Goal: Task Accomplishment & Management: Complete application form

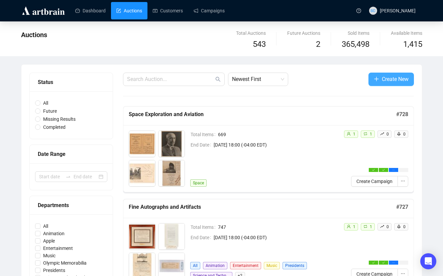
click at [327, 77] on span "Create New" at bounding box center [395, 79] width 27 height 8
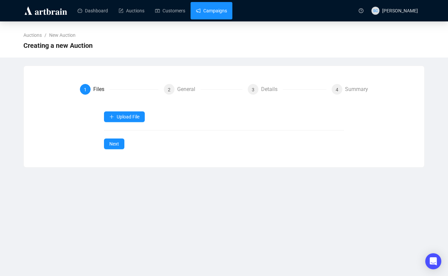
click at [217, 13] on link "Campaigns" at bounding box center [211, 10] width 31 height 17
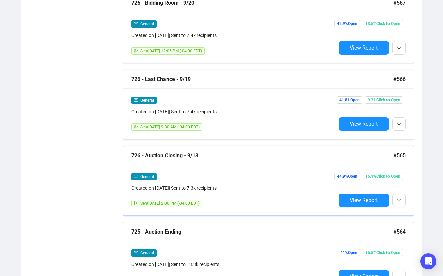
scroll to position [675, 0]
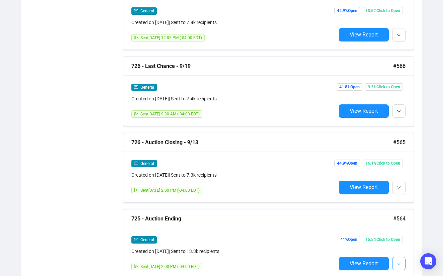
click at [327, 242] on button "button" at bounding box center [398, 263] width 13 height 13
click at [327, 236] on span "Duplicate" at bounding box center [373, 235] width 52 height 7
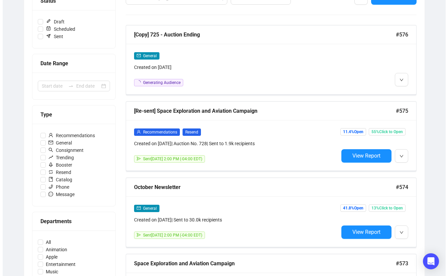
scroll to position [0, 0]
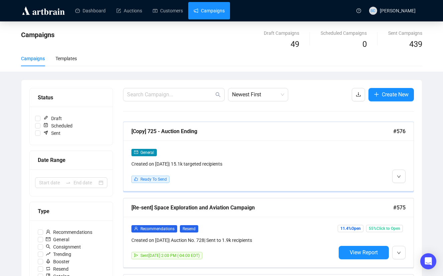
click at [303, 169] on div "General Created on [DATE] | 15.1k targeted recipients Ready To Send" at bounding box center [233, 165] width 204 height 34
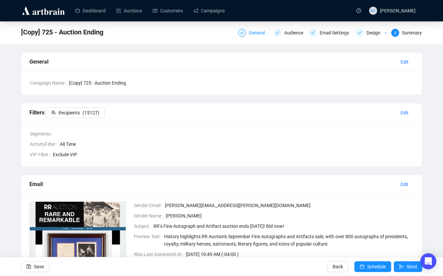
click at [257, 30] on div "General" at bounding box center [259, 33] width 20 height 8
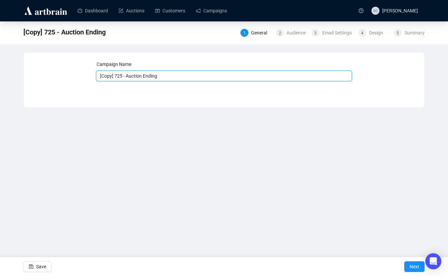
drag, startPoint x: 124, startPoint y: 77, endPoint x: 65, endPoint y: 77, distance: 58.5
click at [65, 77] on div "Campaign Name [Copy] 725 - Auction Ending Save Next" at bounding box center [224, 74] width 384 height 29
type input "727 - Auction Ending"
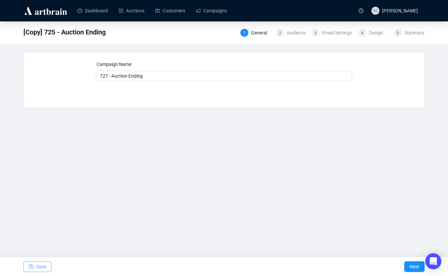
click at [42, 242] on span "Save" at bounding box center [41, 266] width 10 height 19
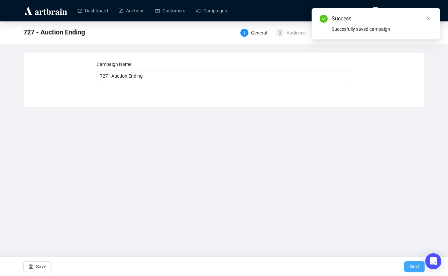
click at [327, 242] on button "Next" at bounding box center [414, 266] width 20 height 11
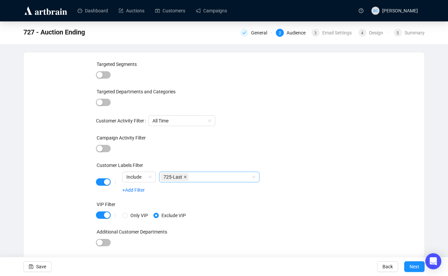
click at [187, 176] on icon "close" at bounding box center [184, 176] width 3 height 3
click at [300, 130] on div "Targeted Segments Targeted Departments and Categories Customer Activity Filter …" at bounding box center [224, 157] width 256 height 195
click at [325, 31] on div "Email Settings" at bounding box center [338, 33] width 33 height 8
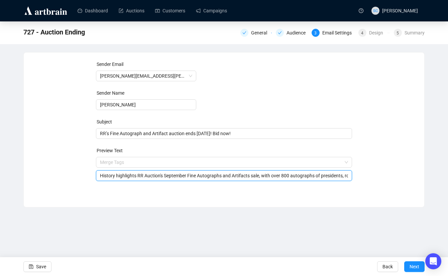
click at [157, 162] on span "Merge Tags History highlights RR Auction's September Fine Autographs and Artifa…" at bounding box center [224, 168] width 256 height 19
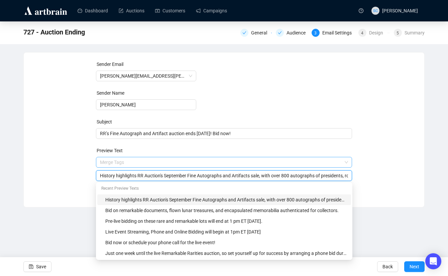
paste input "RR Auction's October Fine Autographs and Artifacts sale brings some 750+ lots t…"
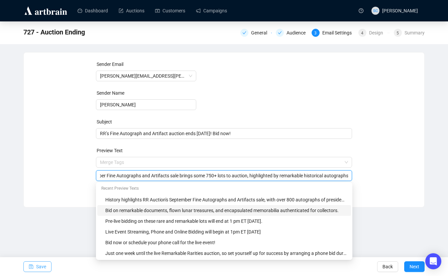
type input "RR Auction's October Fine Autographs and Artifacts sale brings some 750+ lots t…"
click at [41, 242] on span "Save" at bounding box center [41, 266] width 10 height 19
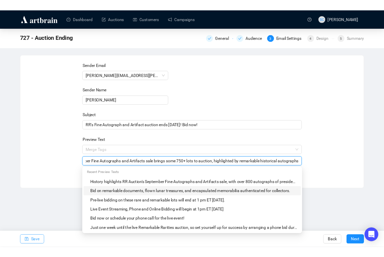
scroll to position [0, 0]
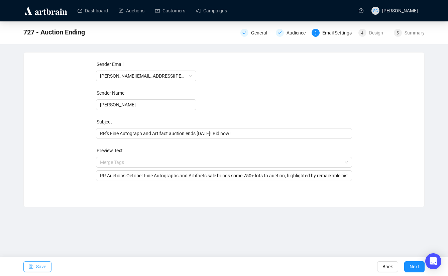
click at [27, 242] on button "Save" at bounding box center [37, 266] width 28 height 11
click at [327, 242] on button "Next" at bounding box center [414, 266] width 20 height 11
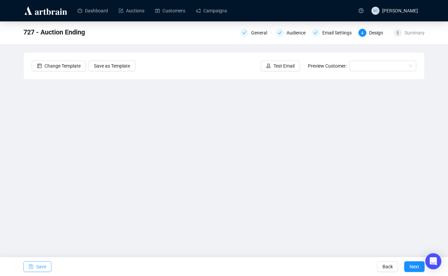
click at [29, 242] on span "button" at bounding box center [31, 266] width 5 height 19
click at [44, 242] on span "Save" at bounding box center [41, 266] width 10 height 19
click at [37, 242] on span "Save" at bounding box center [41, 266] width 10 height 19
click at [38, 242] on span "Save" at bounding box center [41, 266] width 10 height 19
click at [40, 242] on span "Save" at bounding box center [41, 266] width 10 height 19
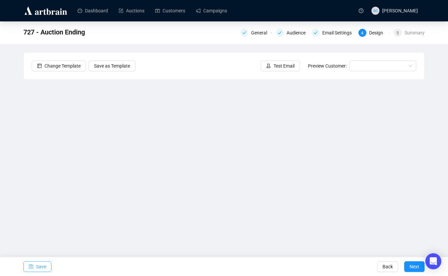
click at [38, 242] on span "Save" at bounding box center [41, 266] width 10 height 19
click at [29, 242] on icon "save" at bounding box center [31, 266] width 4 height 4
click at [38, 242] on span "Save" at bounding box center [41, 266] width 10 height 19
click at [43, 242] on span "Save" at bounding box center [41, 266] width 10 height 19
click at [41, 242] on span "Save" at bounding box center [41, 266] width 10 height 19
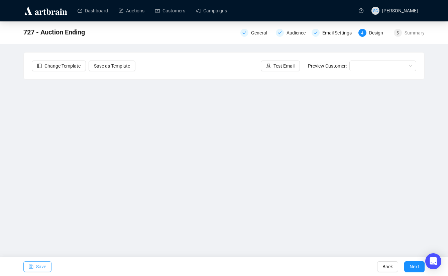
click at [33, 242] on button "Save" at bounding box center [37, 266] width 28 height 11
click at [44, 242] on span "Save" at bounding box center [41, 266] width 10 height 19
click at [34, 242] on button "Save" at bounding box center [37, 266] width 28 height 11
drag, startPoint x: 40, startPoint y: 266, endPoint x: 46, endPoint y: 262, distance: 7.5
click at [40, 242] on span "Save" at bounding box center [41, 266] width 10 height 19
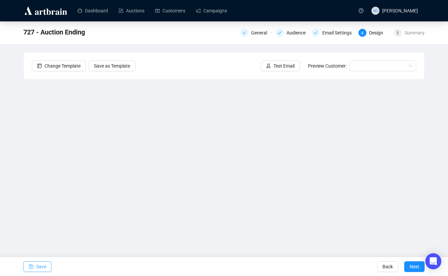
click at [51, 242] on button "Save" at bounding box center [37, 266] width 28 height 11
click at [36, 242] on span "Save" at bounding box center [41, 266] width 10 height 19
click at [39, 242] on span "Save" at bounding box center [41, 266] width 10 height 19
drag, startPoint x: 39, startPoint y: 265, endPoint x: 42, endPoint y: 263, distance: 3.8
click at [40, 242] on span "Save" at bounding box center [41, 266] width 10 height 19
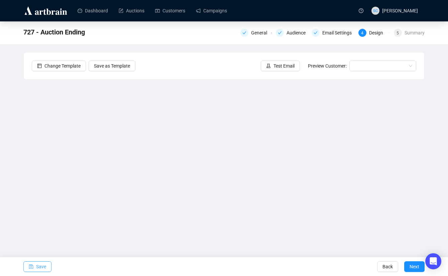
click at [40, 242] on span "Save" at bounding box center [41, 266] width 10 height 19
click at [289, 66] on span "Test Email" at bounding box center [283, 65] width 21 height 7
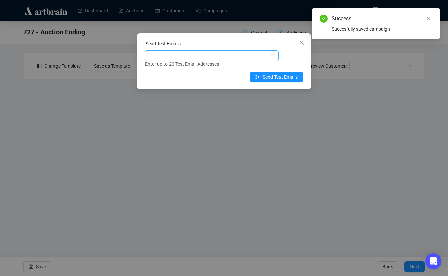
click at [271, 59] on div at bounding box center [212, 55] width 134 height 11
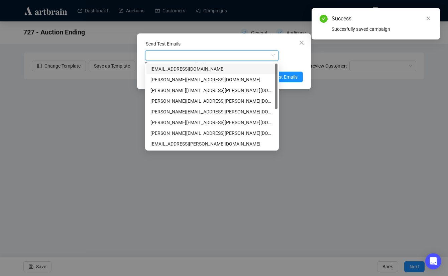
click at [254, 58] on div at bounding box center [208, 55] width 124 height 9
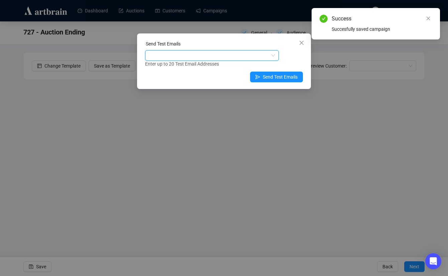
type input "s"
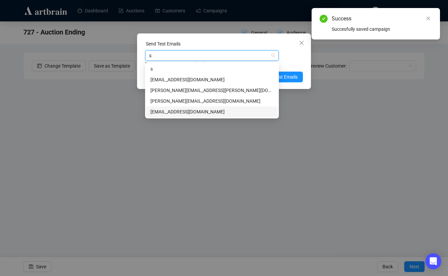
click at [203, 112] on div "[EMAIL_ADDRESS][DOMAIN_NAME]" at bounding box center [211, 111] width 123 height 7
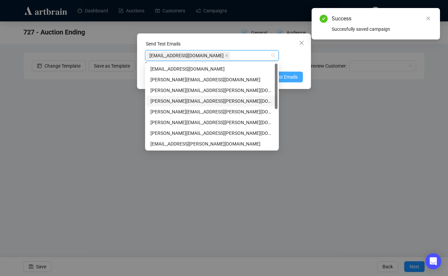
click at [289, 79] on span "Send Test Emails" at bounding box center [280, 76] width 35 height 7
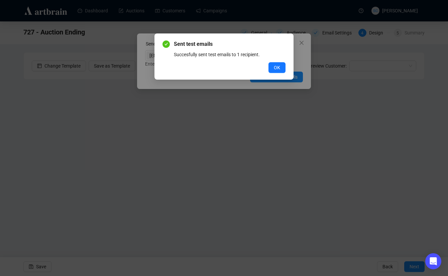
click at [281, 64] on button "OK" at bounding box center [276, 67] width 17 height 11
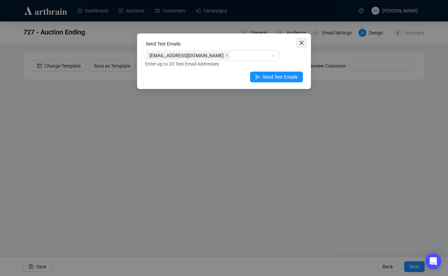
click at [301, 41] on icon "close" at bounding box center [301, 42] width 5 height 5
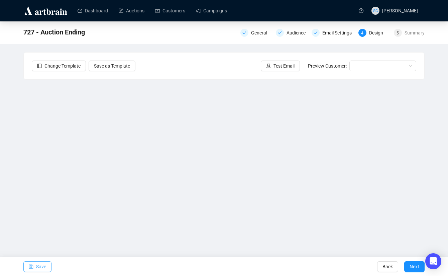
click at [47, 242] on button "Save" at bounding box center [37, 266] width 28 height 11
click at [48, 242] on button "Save" at bounding box center [37, 266] width 28 height 11
click at [39, 242] on span "Save" at bounding box center [41, 266] width 10 height 19
click at [45, 242] on span "Save" at bounding box center [41, 266] width 10 height 19
click at [43, 242] on span "Save" at bounding box center [41, 266] width 10 height 19
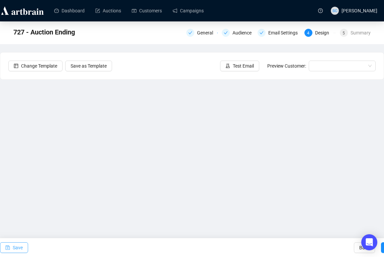
click at [20, 242] on span "Save" at bounding box center [18, 247] width 10 height 19
click at [10, 242] on button "Save" at bounding box center [14, 247] width 28 height 11
